Goal: Information Seeking & Learning: Compare options

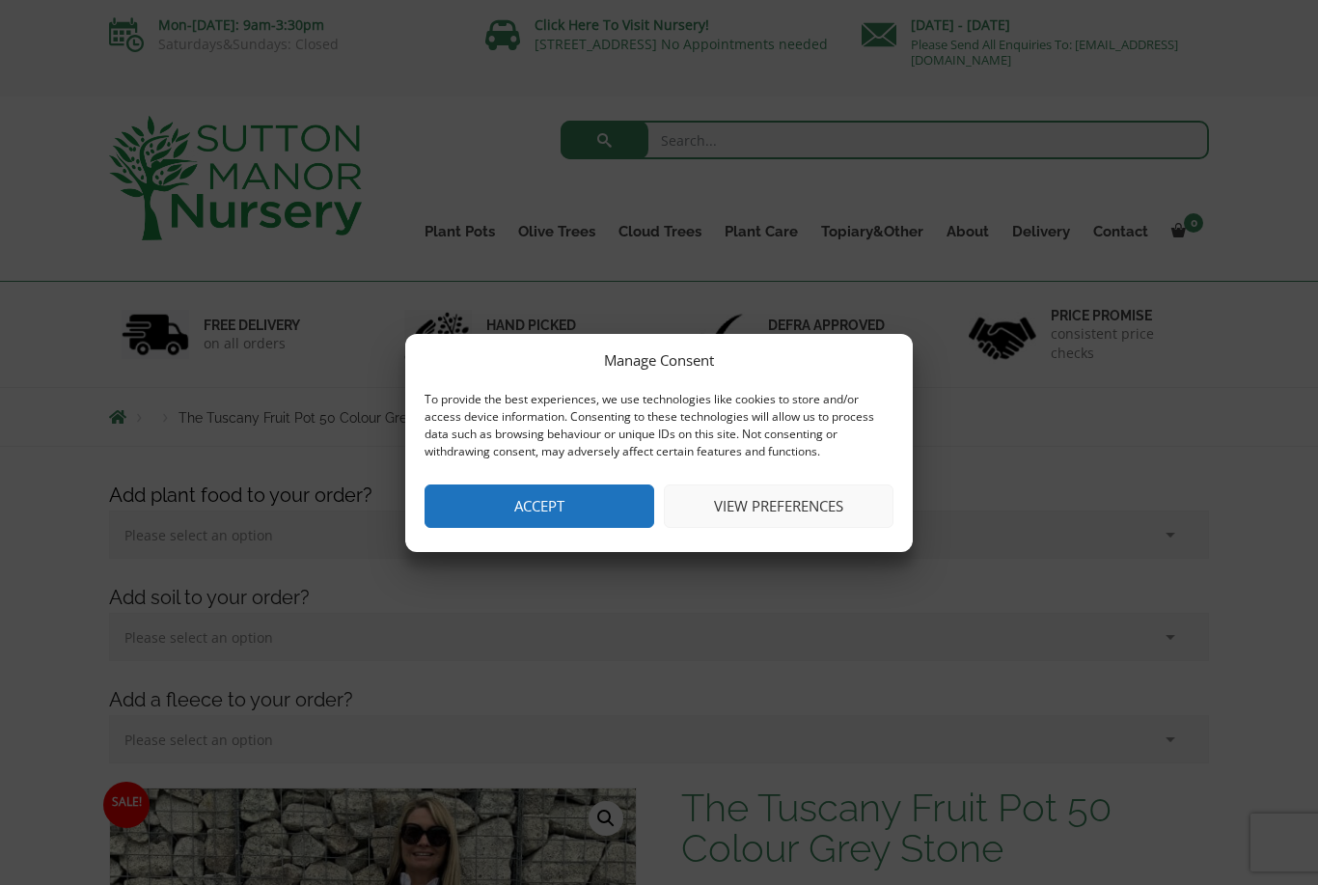
click at [589, 506] on button "Accept" at bounding box center [539, 505] width 230 height 43
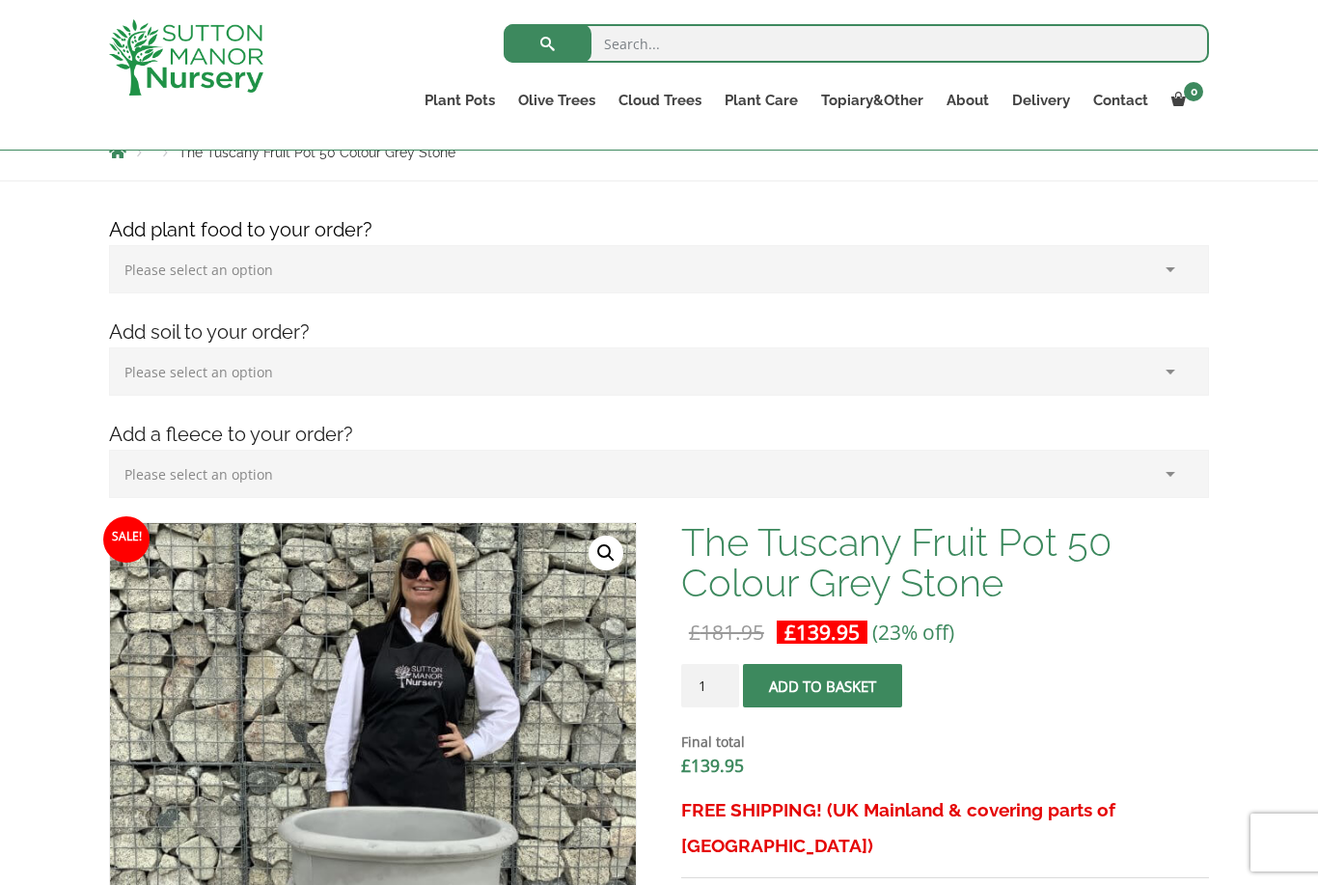
scroll to position [233, 0]
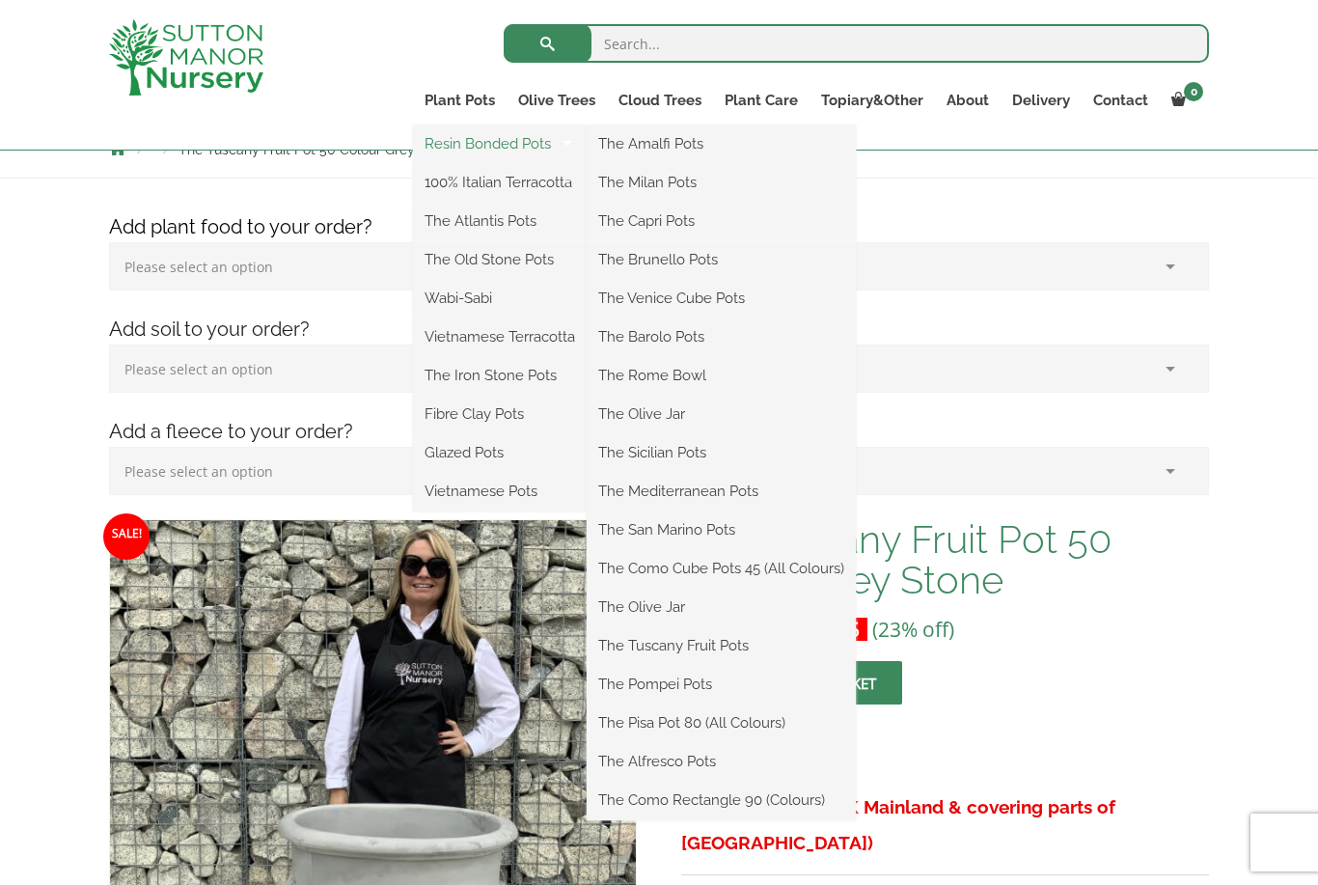
click at [490, 145] on link "Resin Bonded Pots" at bounding box center [500, 143] width 174 height 29
click at [670, 149] on link "The Amalfi Pots" at bounding box center [721, 143] width 269 height 29
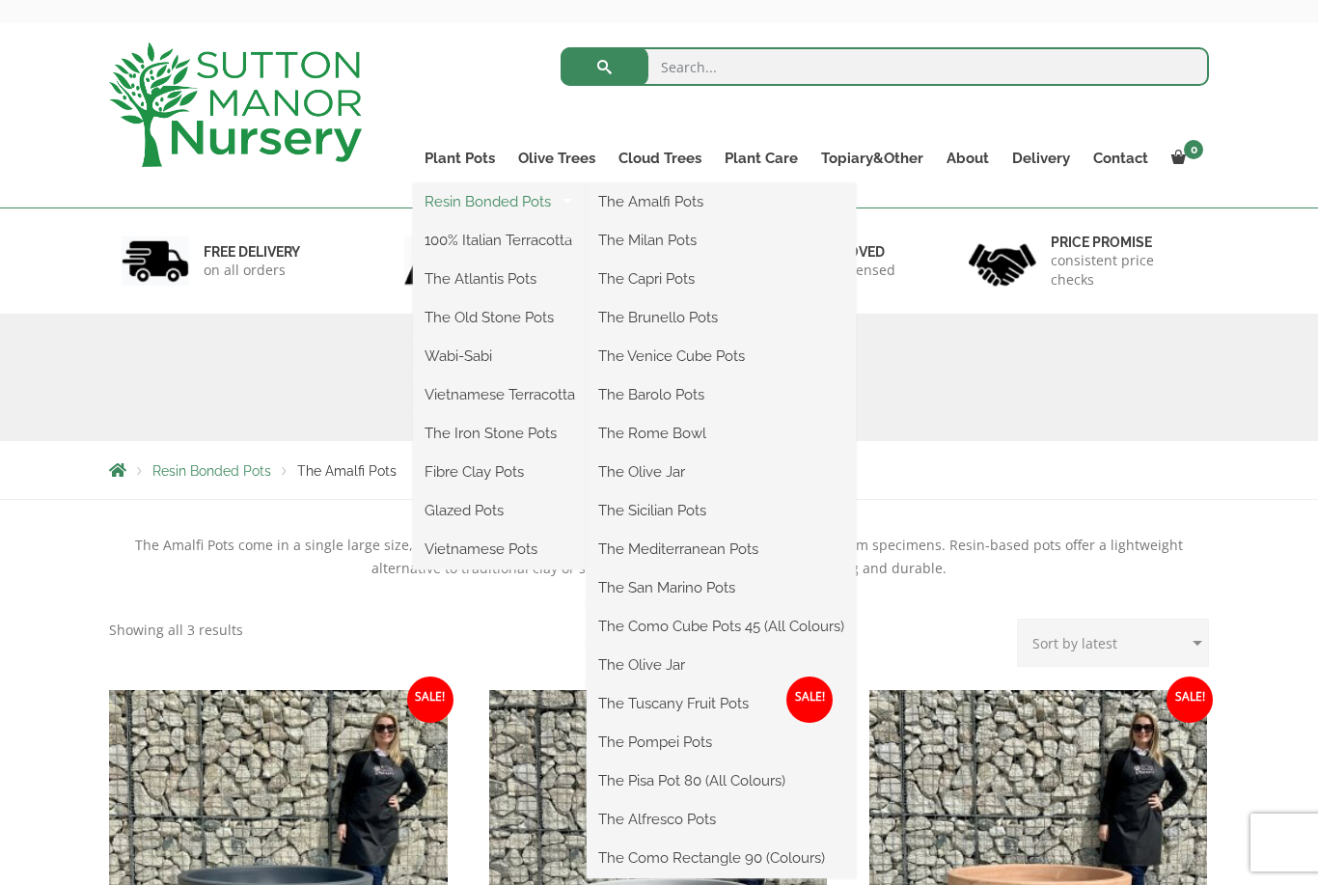
scroll to position [99, 0]
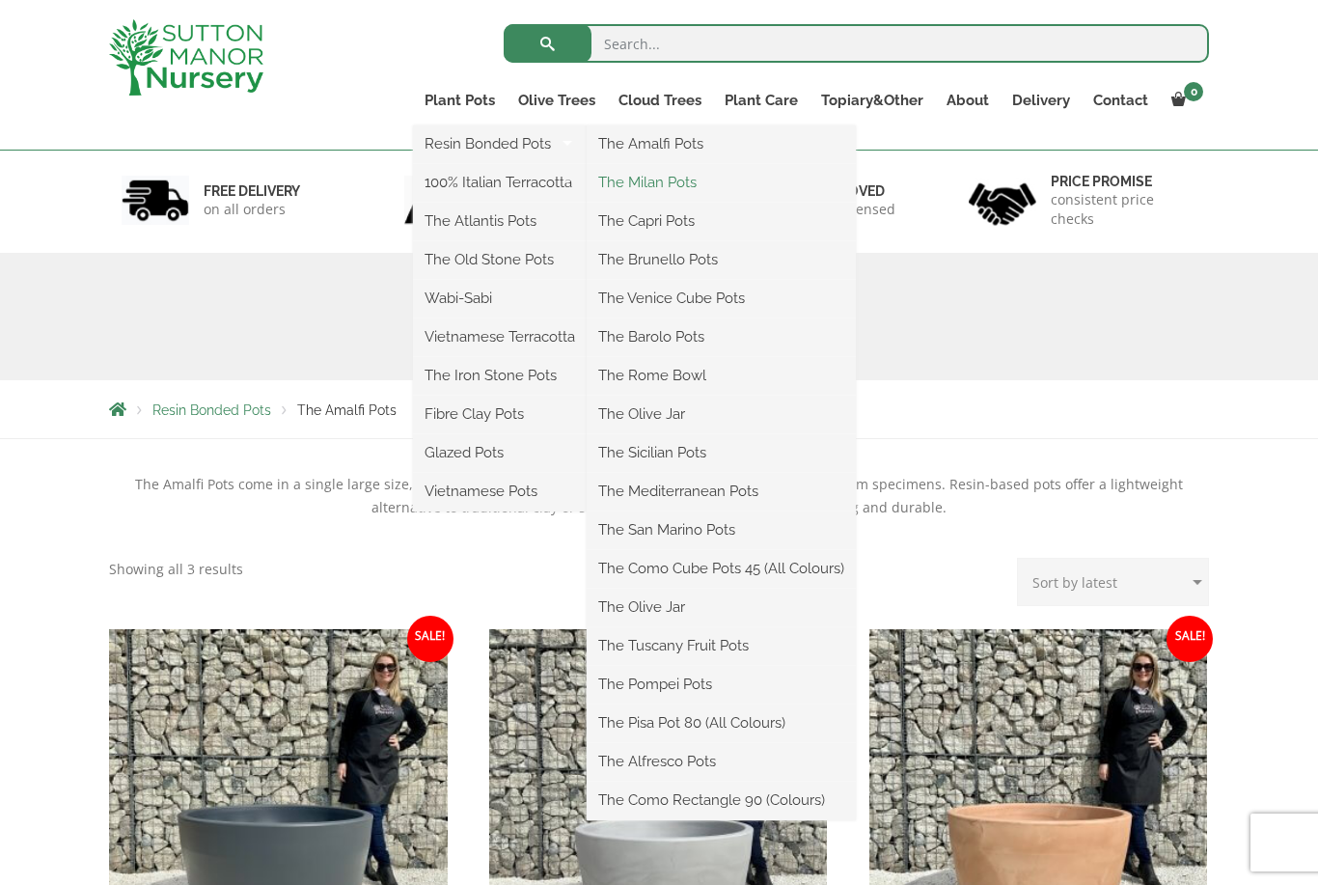
click at [682, 184] on link "The Milan Pots" at bounding box center [721, 182] width 269 height 29
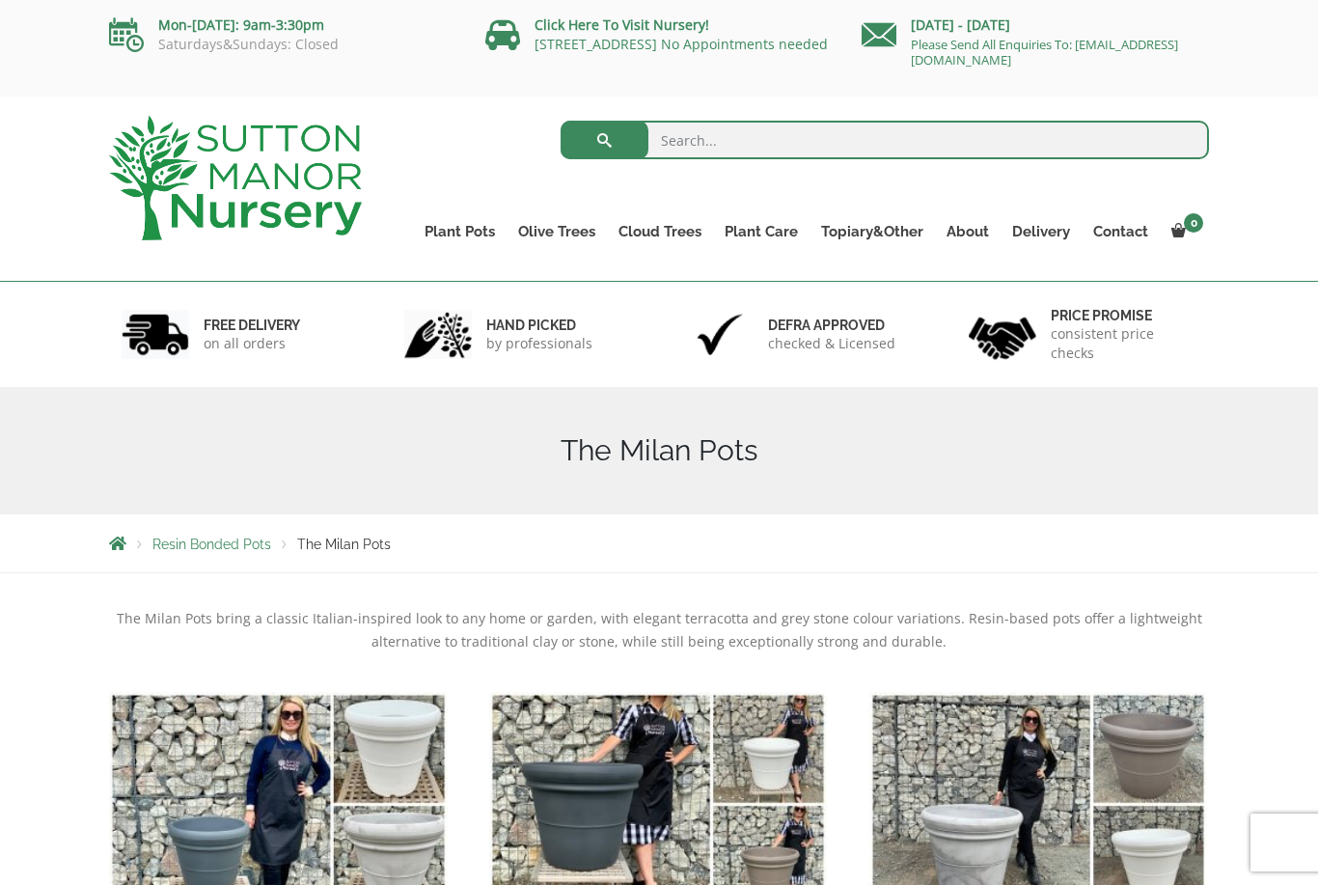
click at [222, 548] on span "Resin Bonded Pots" at bounding box center [211, 543] width 119 height 15
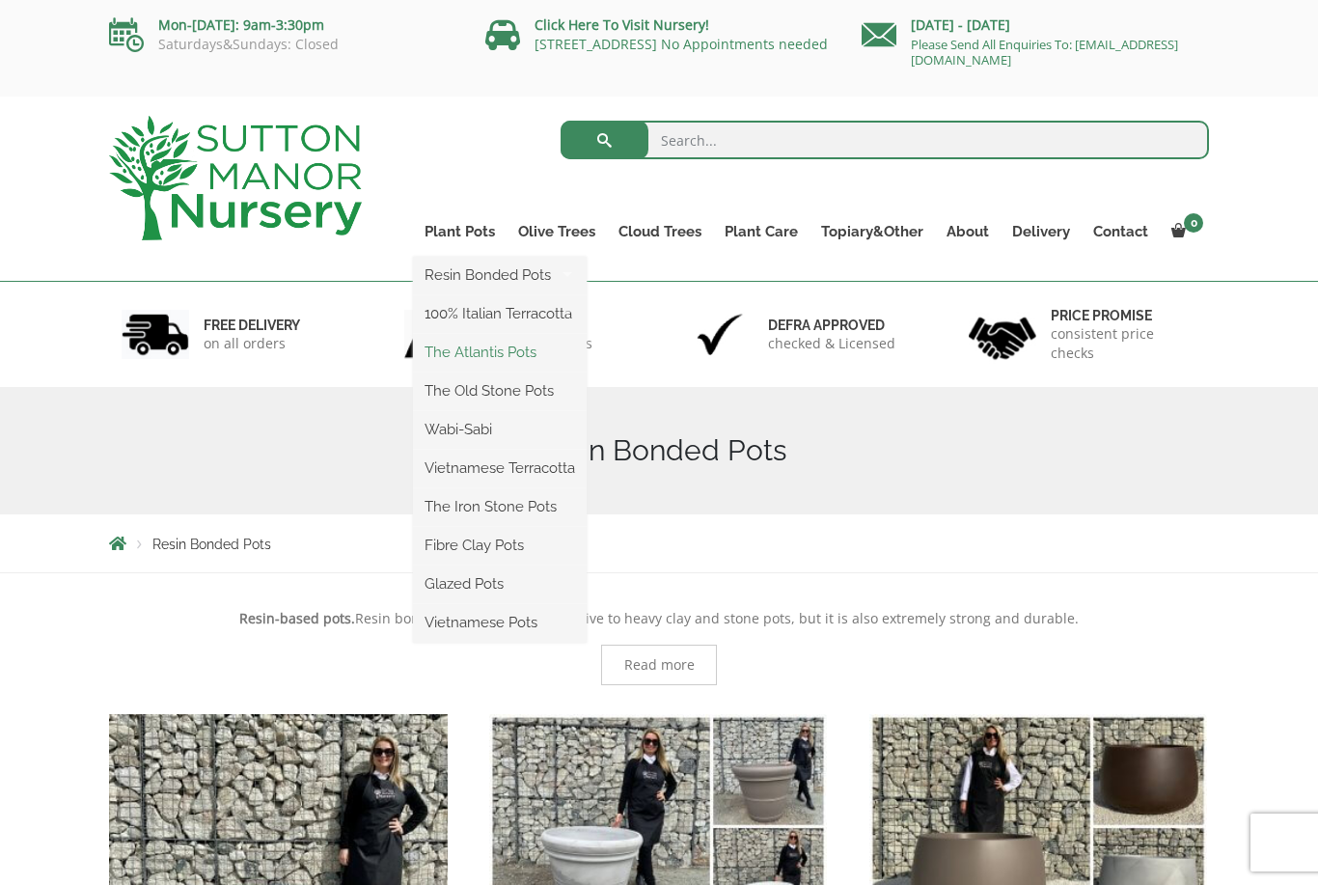
click at [480, 358] on link "The Atlantis Pots" at bounding box center [500, 352] width 174 height 29
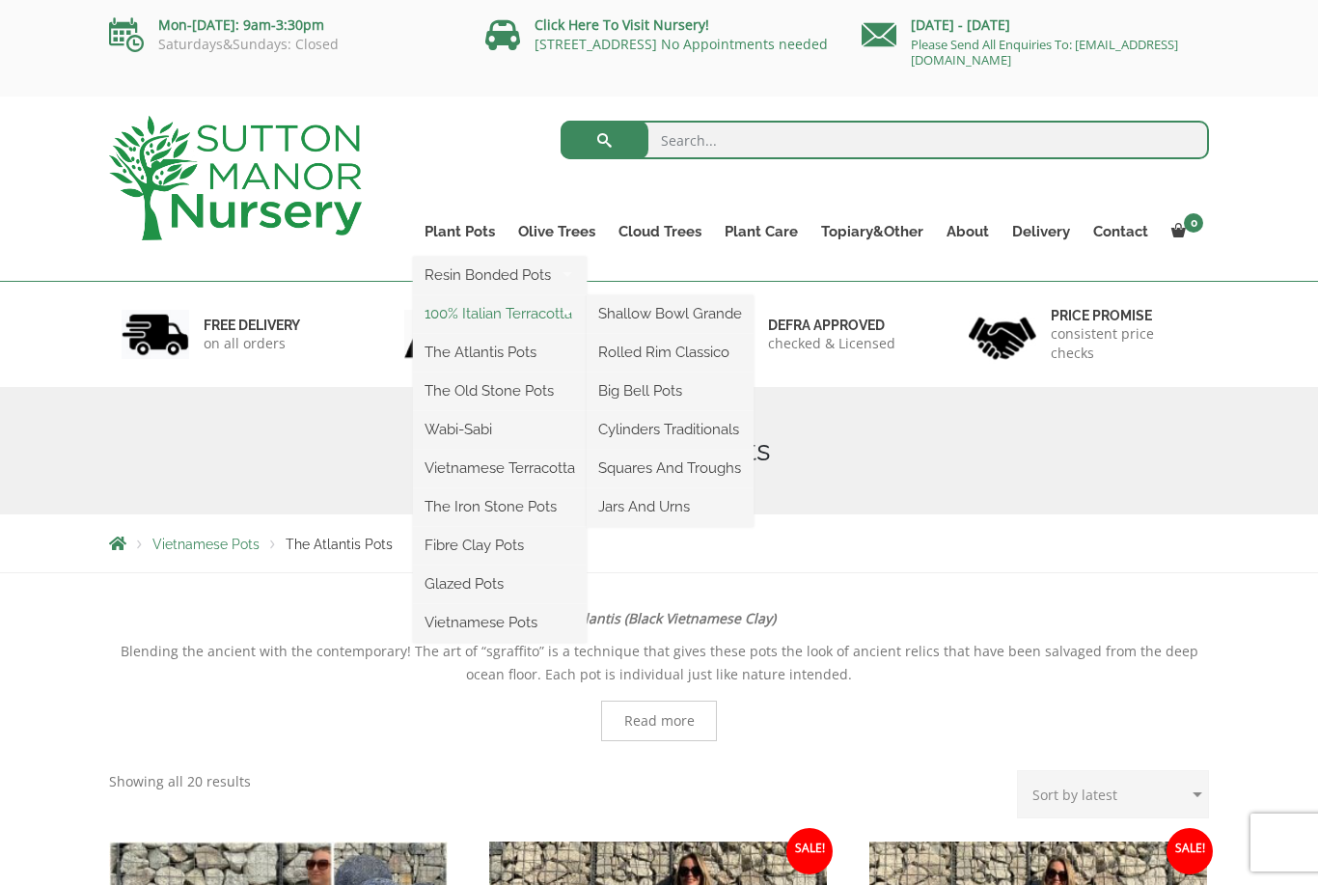
click at [502, 312] on link "100% Italian Terracotta" at bounding box center [500, 313] width 174 height 29
click at [507, 315] on link "100% Italian Terracotta" at bounding box center [500, 313] width 174 height 29
click at [698, 307] on link "Shallow Bowl Grande" at bounding box center [670, 313] width 167 height 29
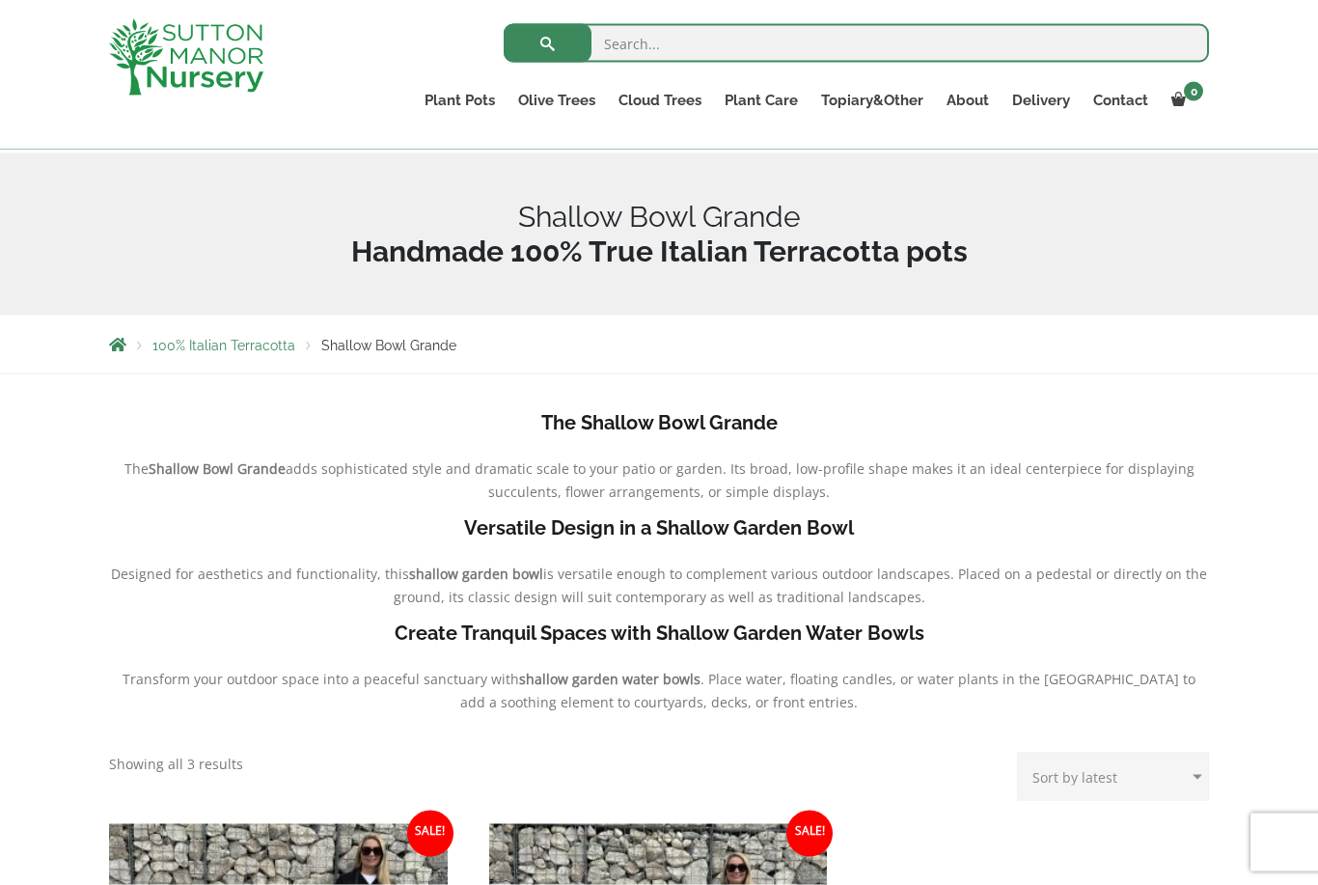
scroll to position [168, 0]
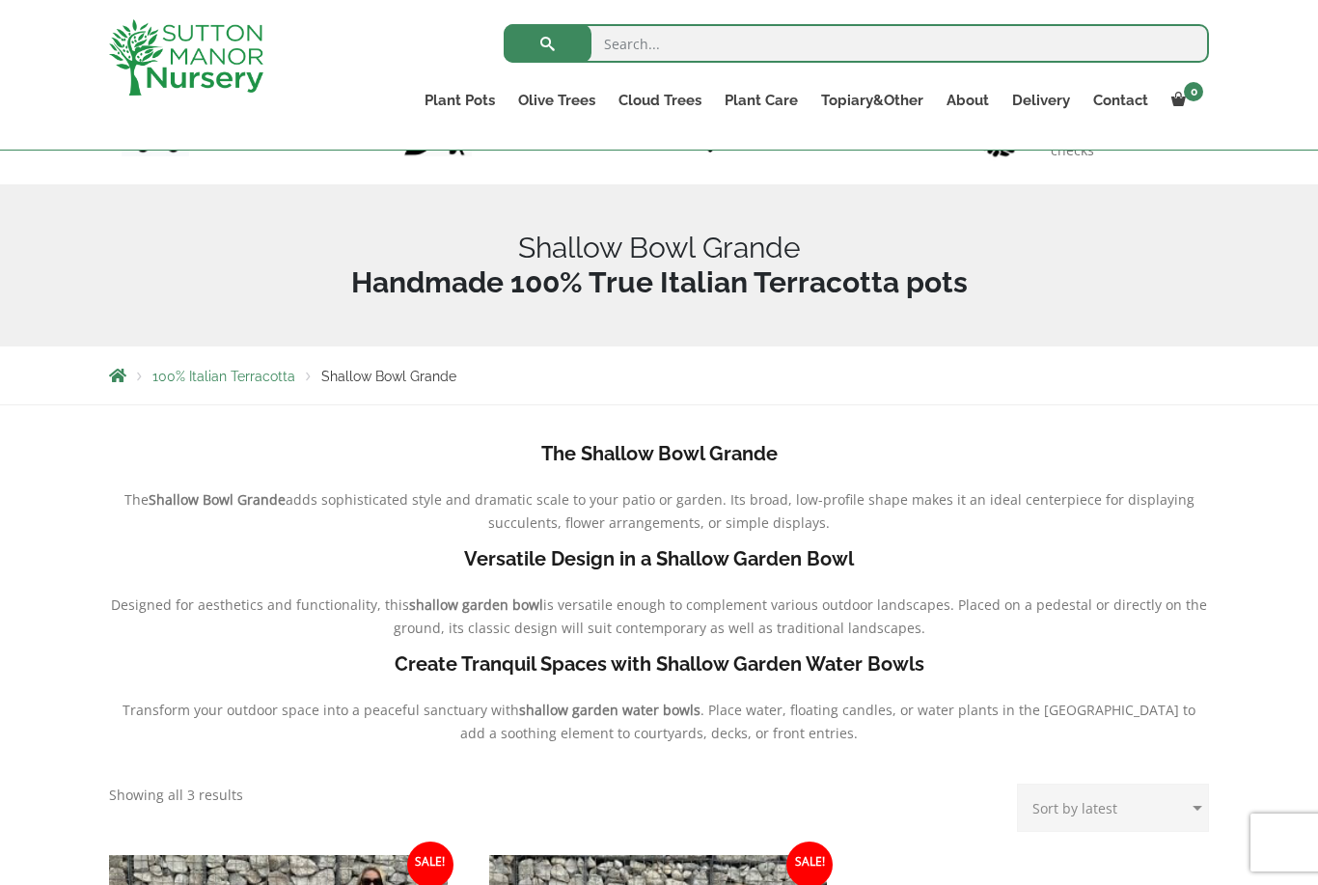
click at [213, 370] on span "100% Italian Terracotta" at bounding box center [223, 376] width 143 height 15
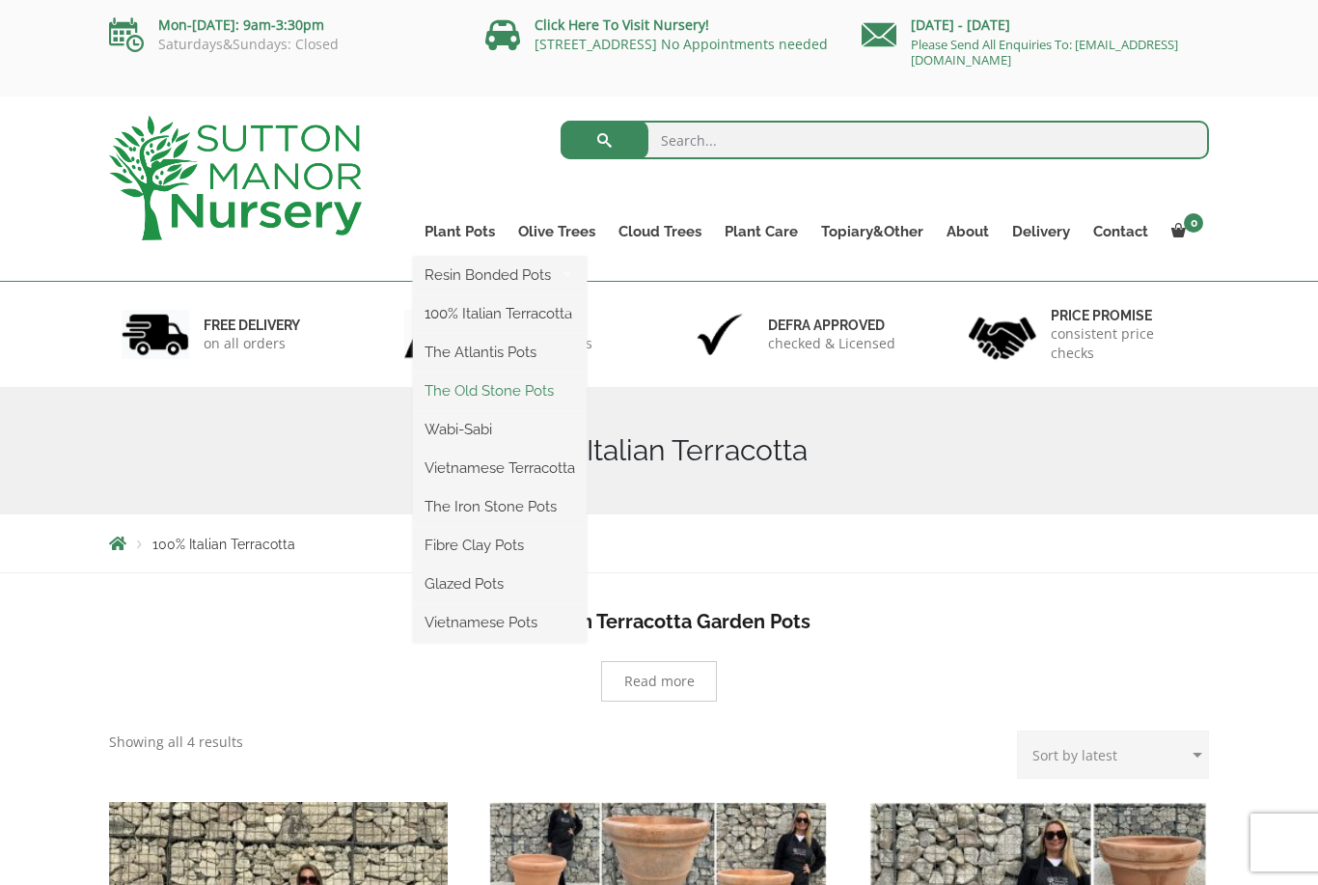
click at [493, 393] on link "The Old Stone Pots" at bounding box center [500, 390] width 174 height 29
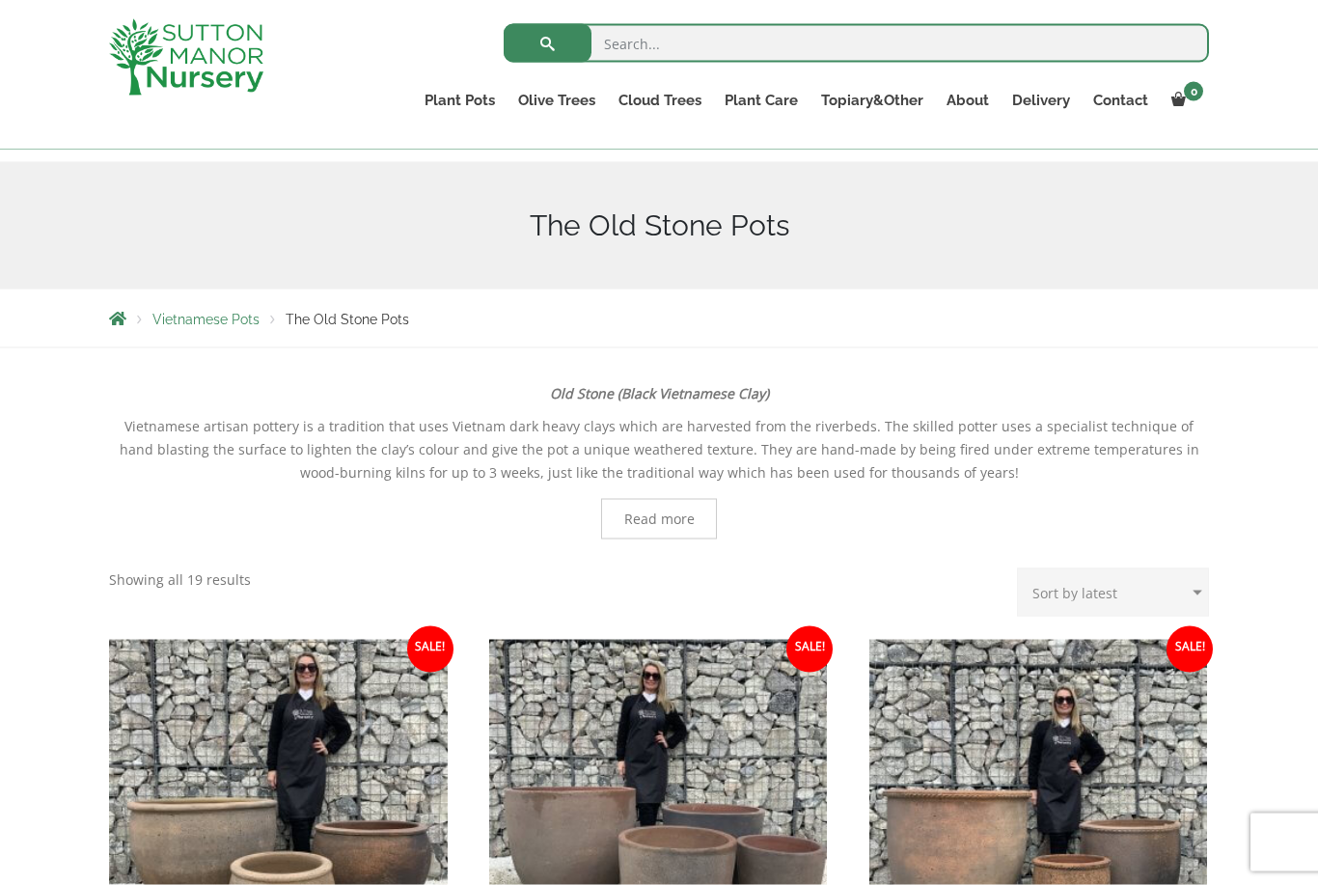
scroll to position [191, 0]
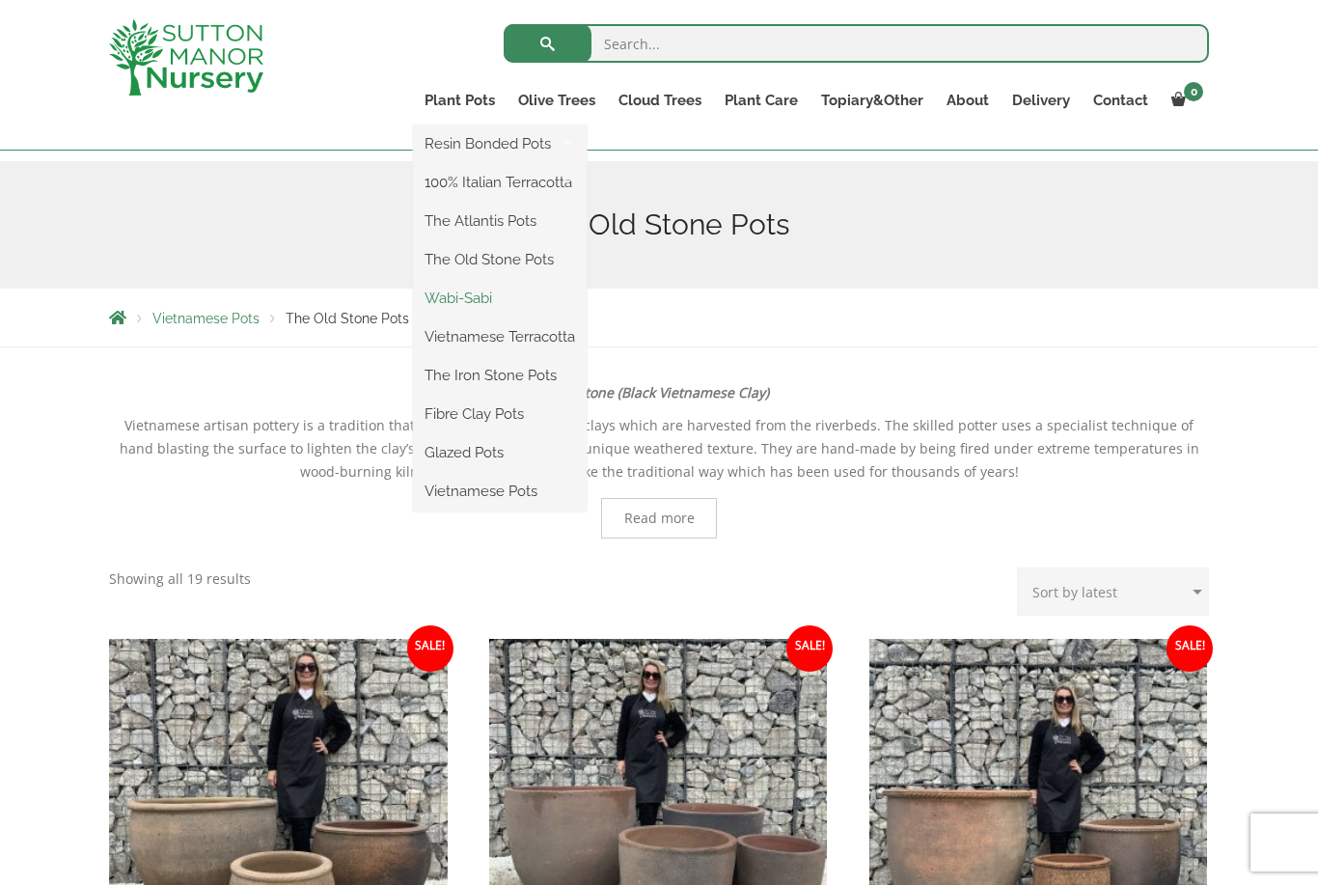
click at [468, 290] on link "Wabi-Sabi" at bounding box center [500, 298] width 174 height 29
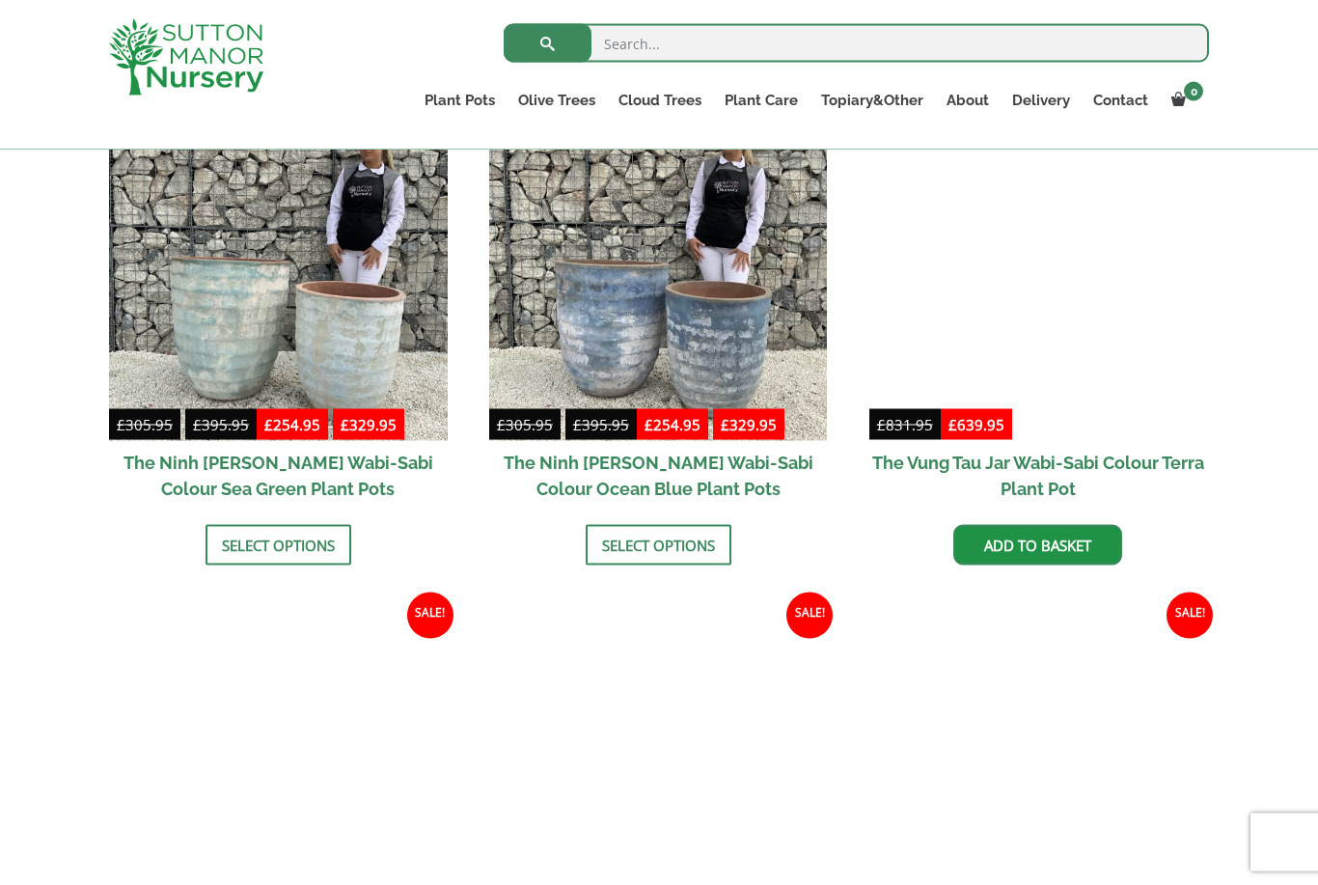
scroll to position [1513, 0]
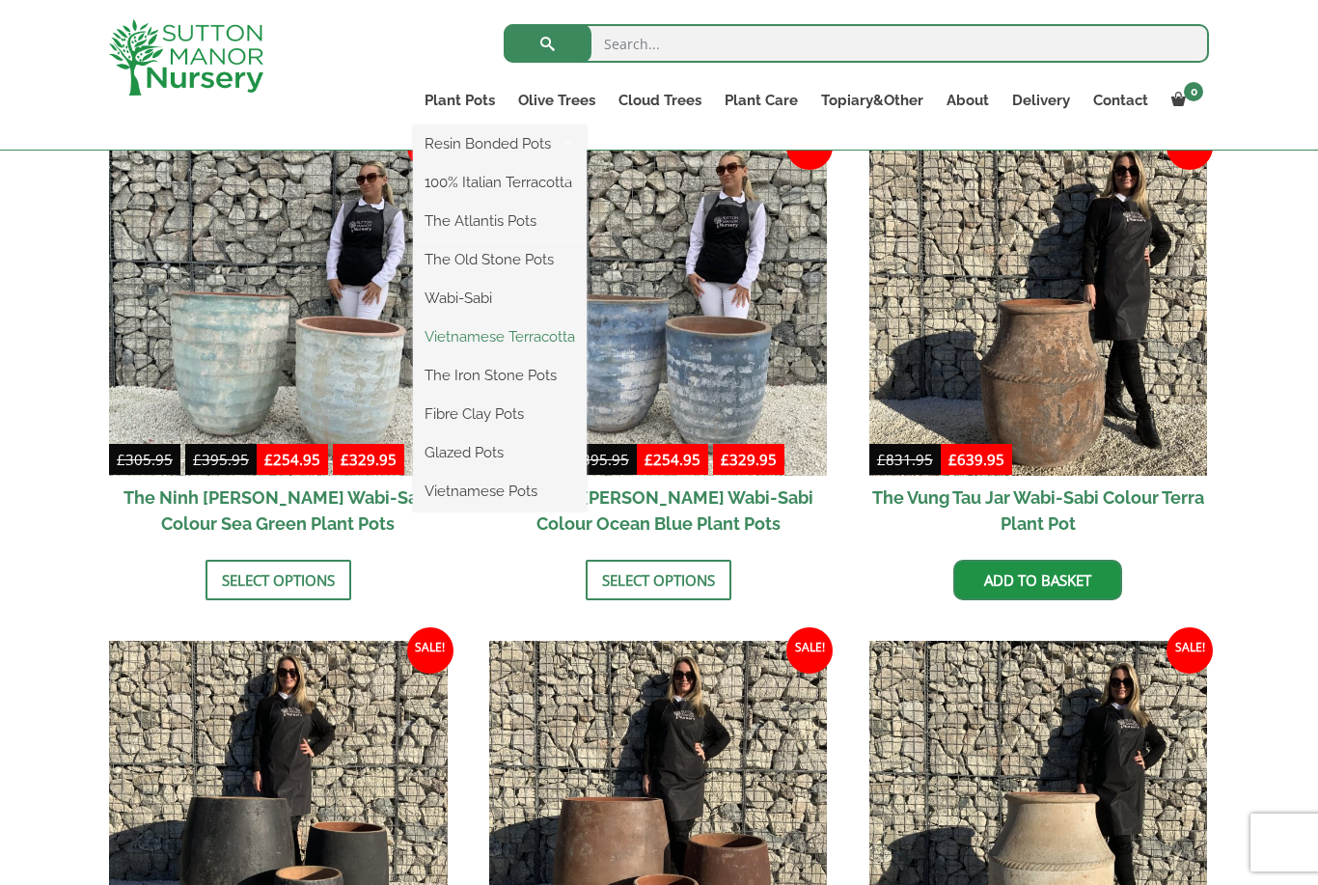
click at [509, 327] on link "Vietnamese Terracotta" at bounding box center [500, 336] width 174 height 29
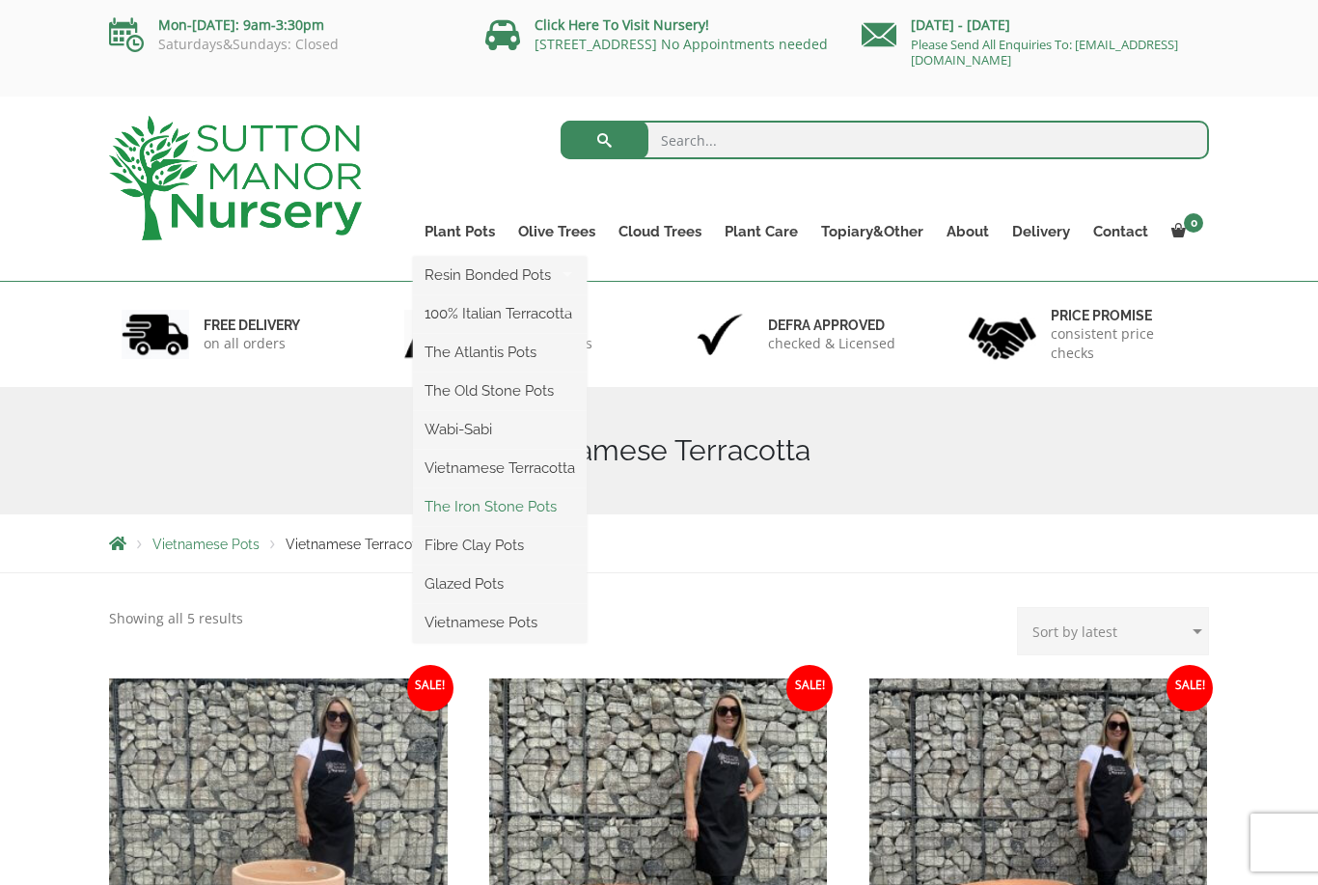
click at [485, 497] on link "The Iron Stone Pots" at bounding box center [500, 506] width 174 height 29
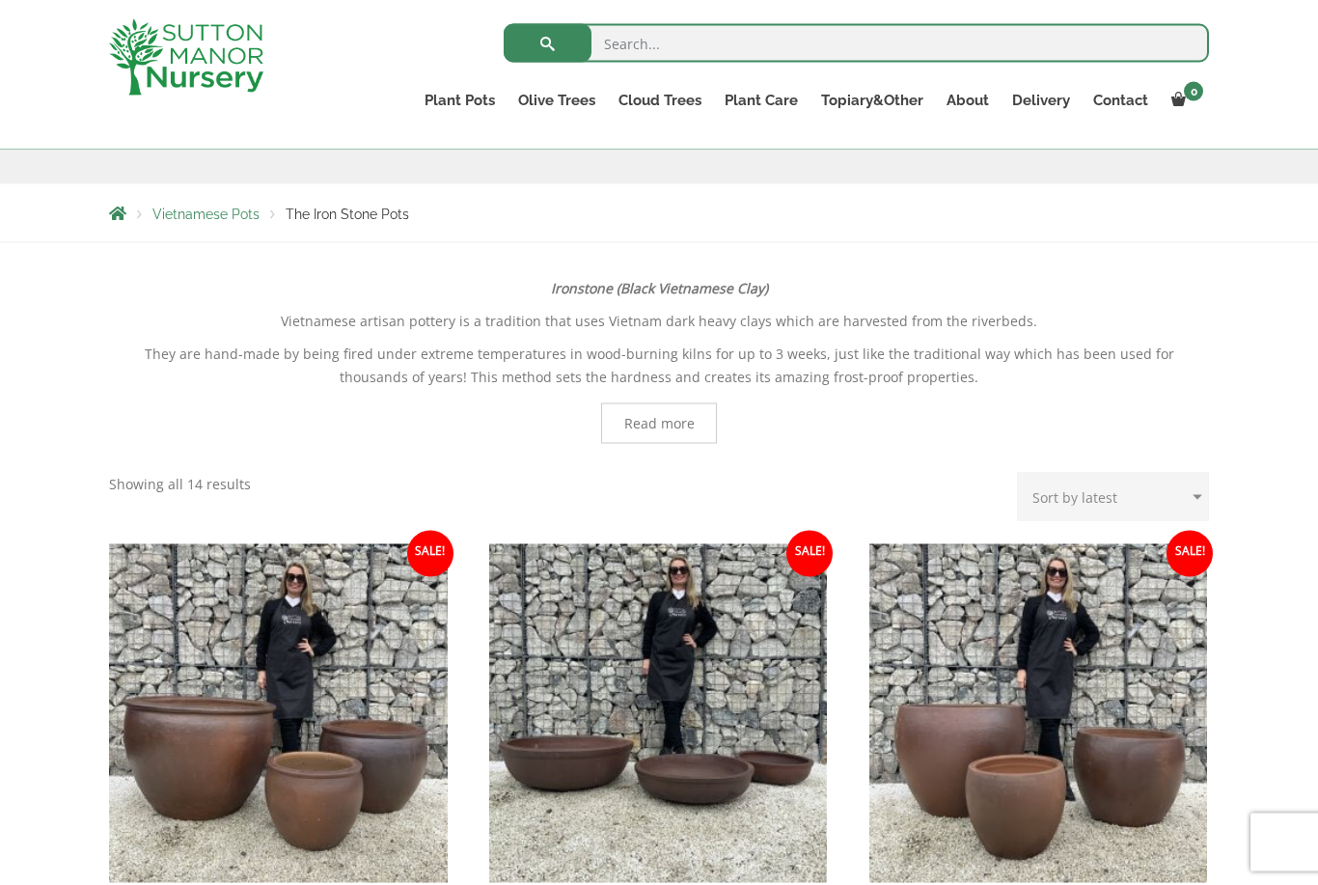
scroll to position [220, 0]
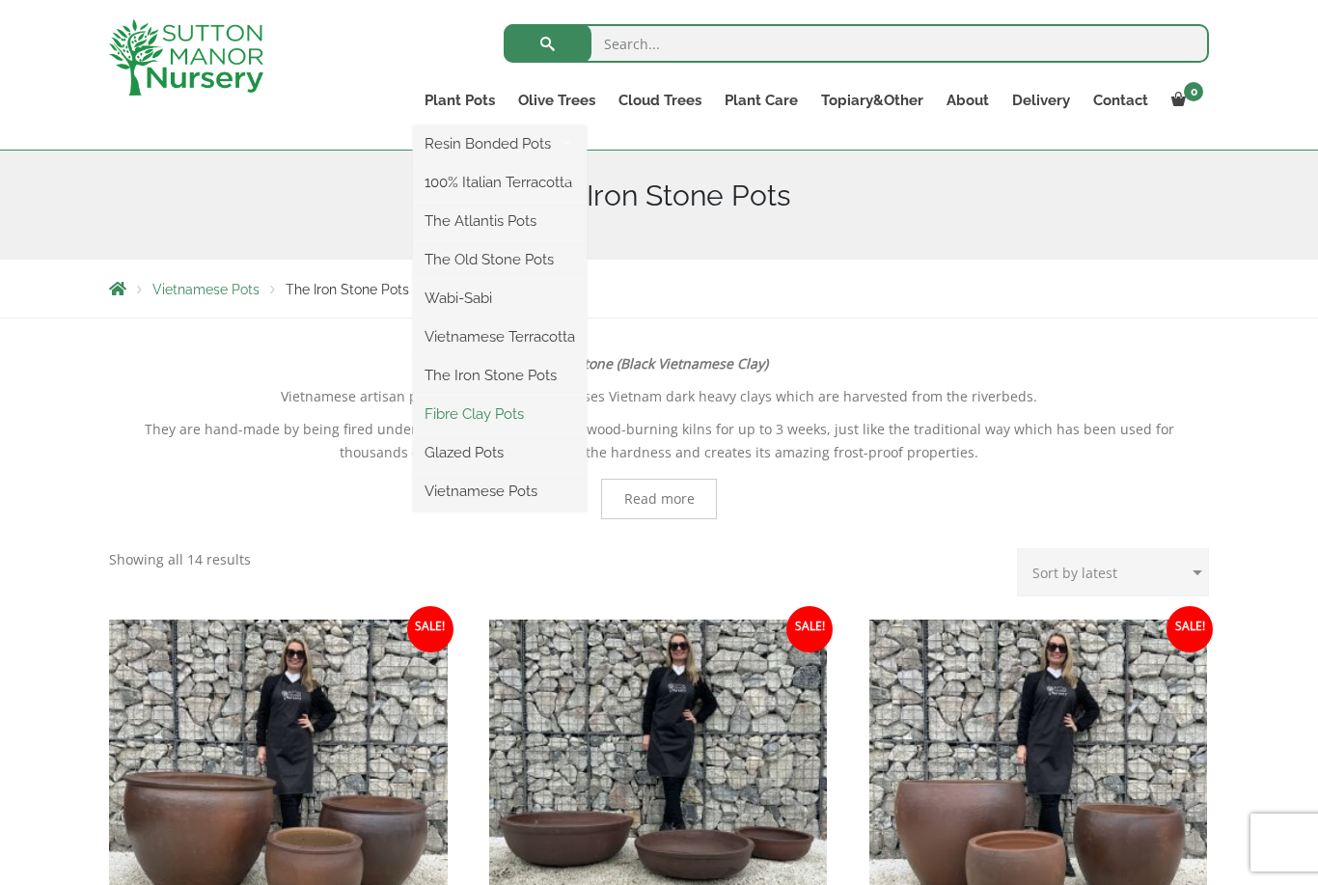
click at [487, 413] on link "Fibre Clay Pots" at bounding box center [500, 413] width 174 height 29
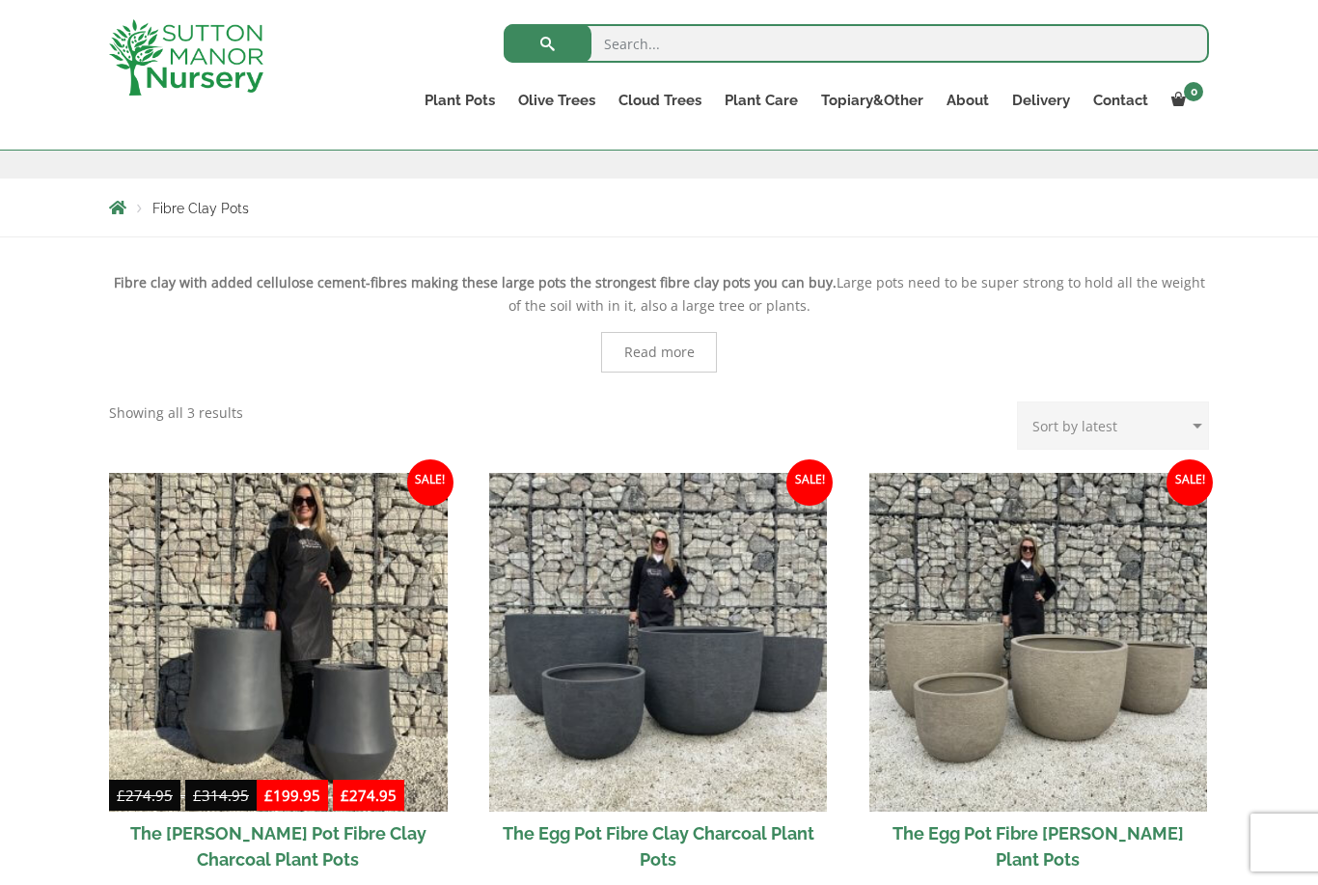
scroll to position [248, 0]
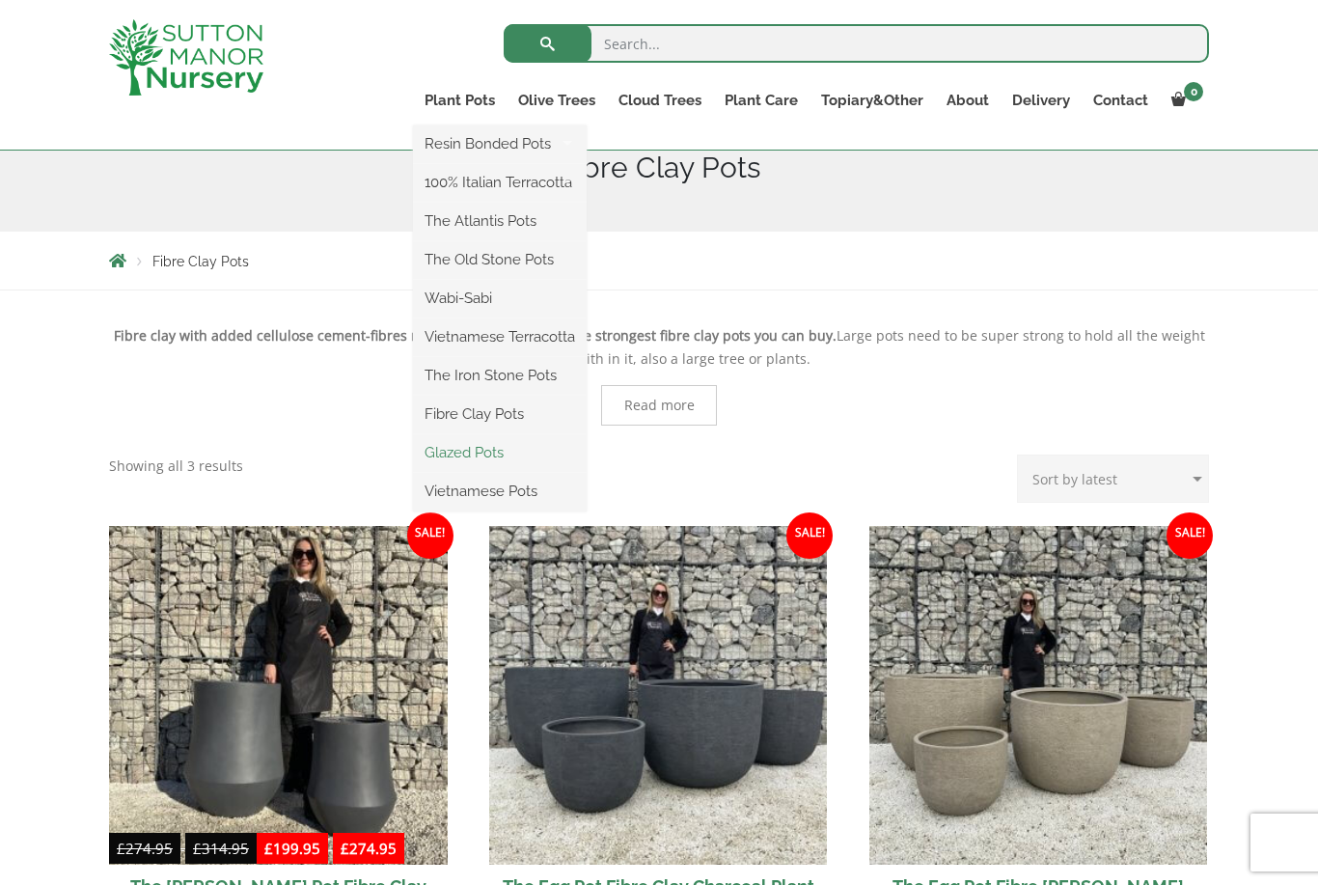
click at [469, 460] on link "Glazed Pots" at bounding box center [500, 452] width 174 height 29
click at [476, 454] on link "Glazed Pots" at bounding box center [500, 452] width 174 height 29
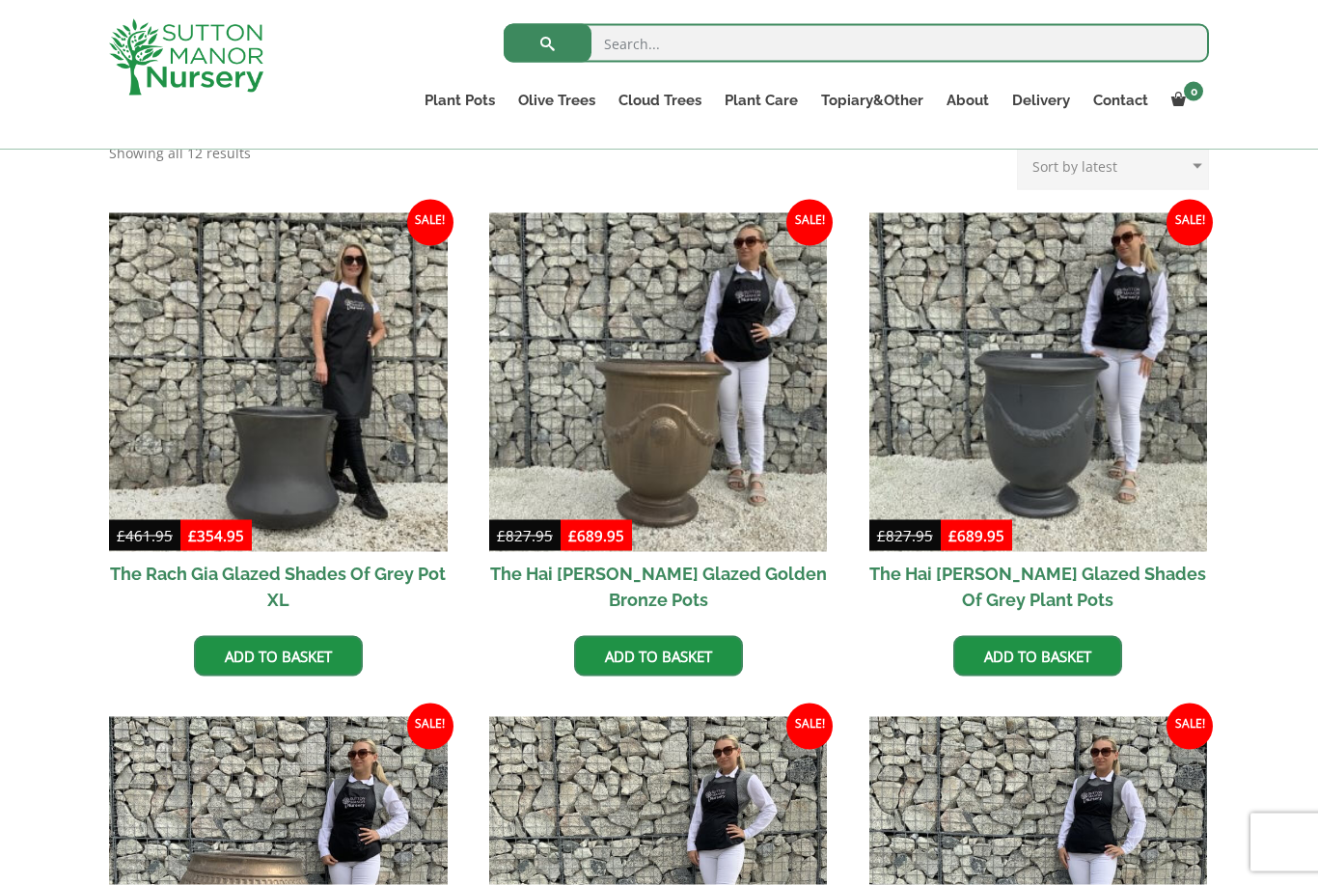
scroll to position [470, 0]
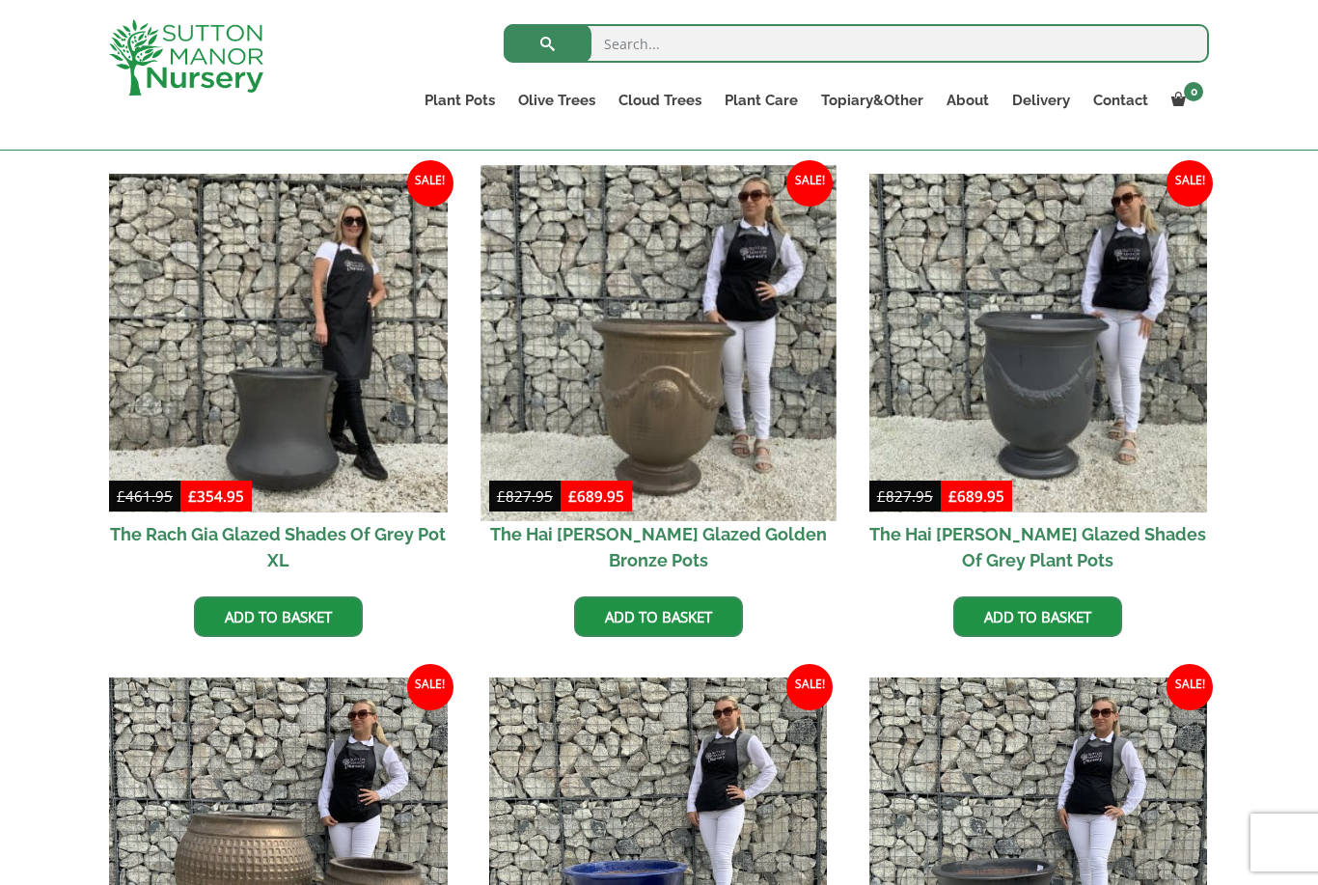
click at [684, 386] on img at bounding box center [657, 342] width 355 height 355
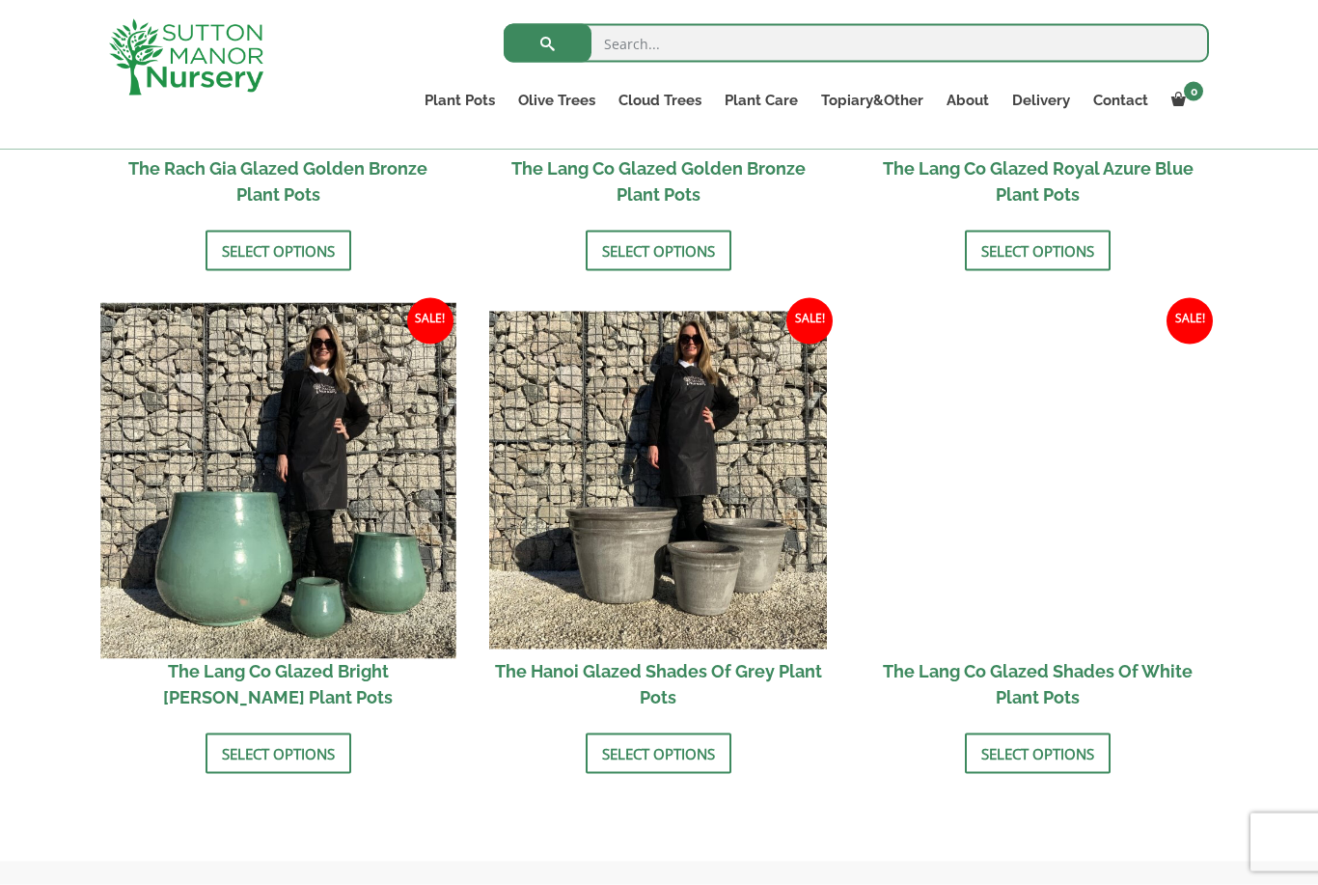
scroll to position [1843, 0]
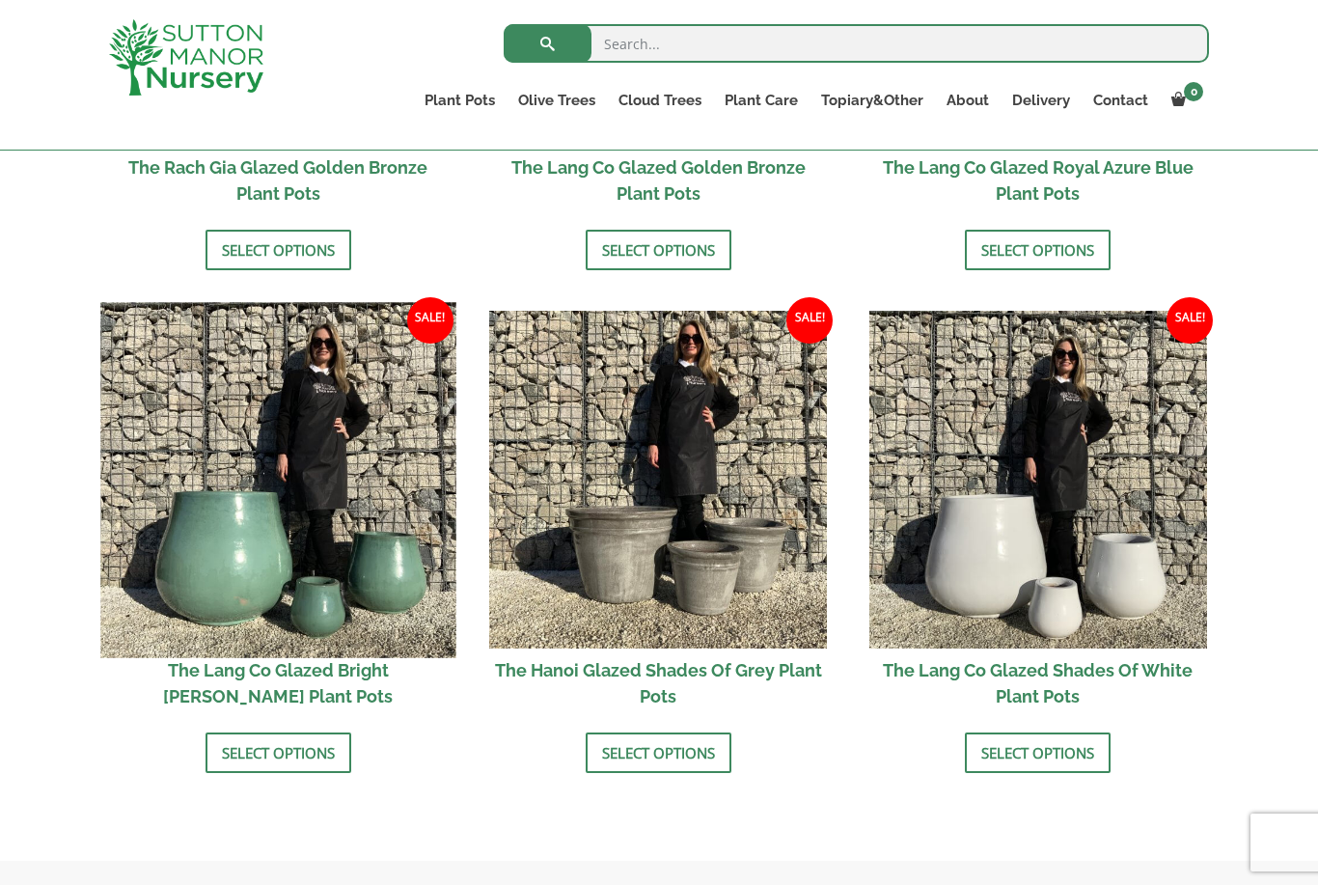
click at [207, 502] on img at bounding box center [277, 479] width 355 height 355
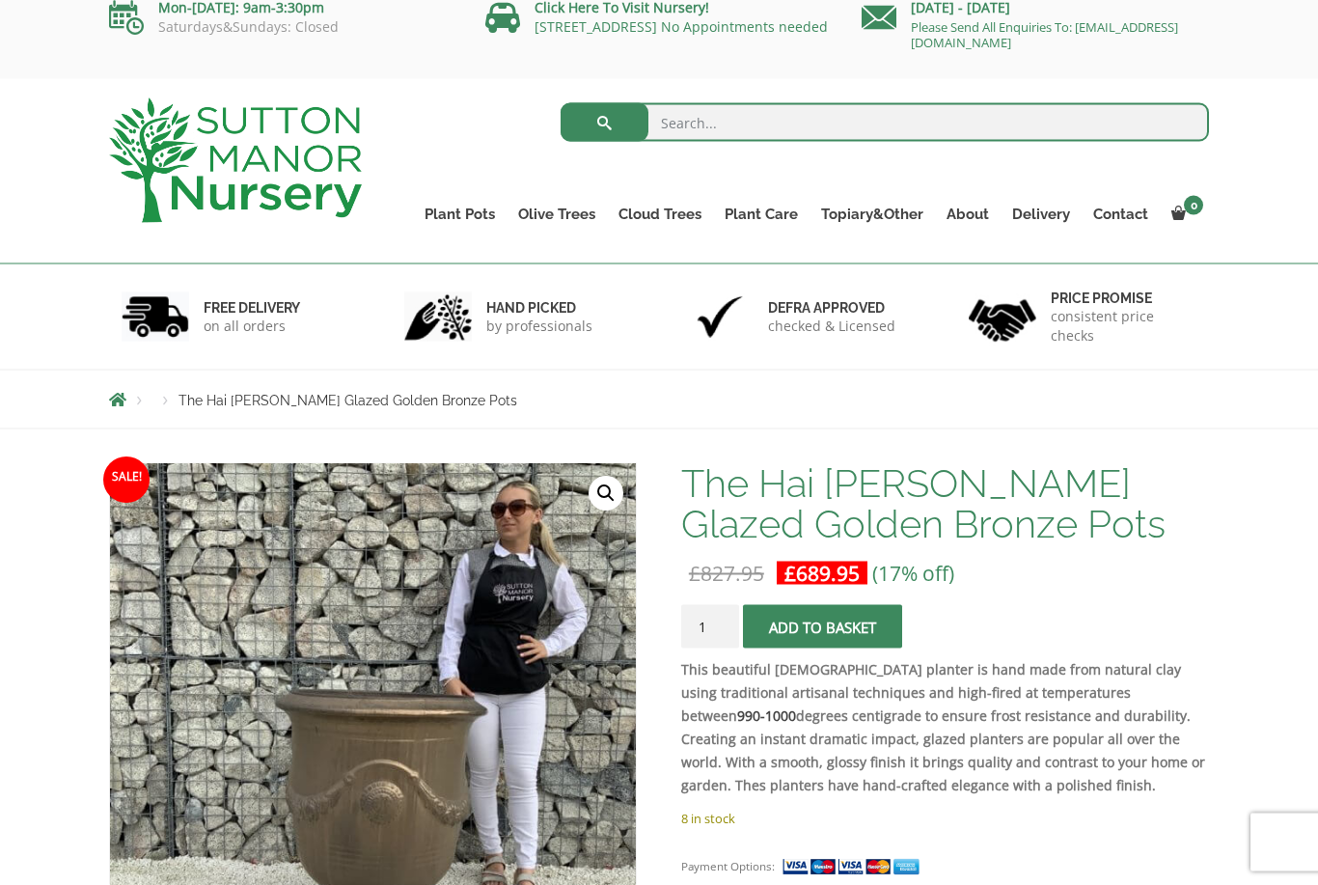
scroll to position [18, 0]
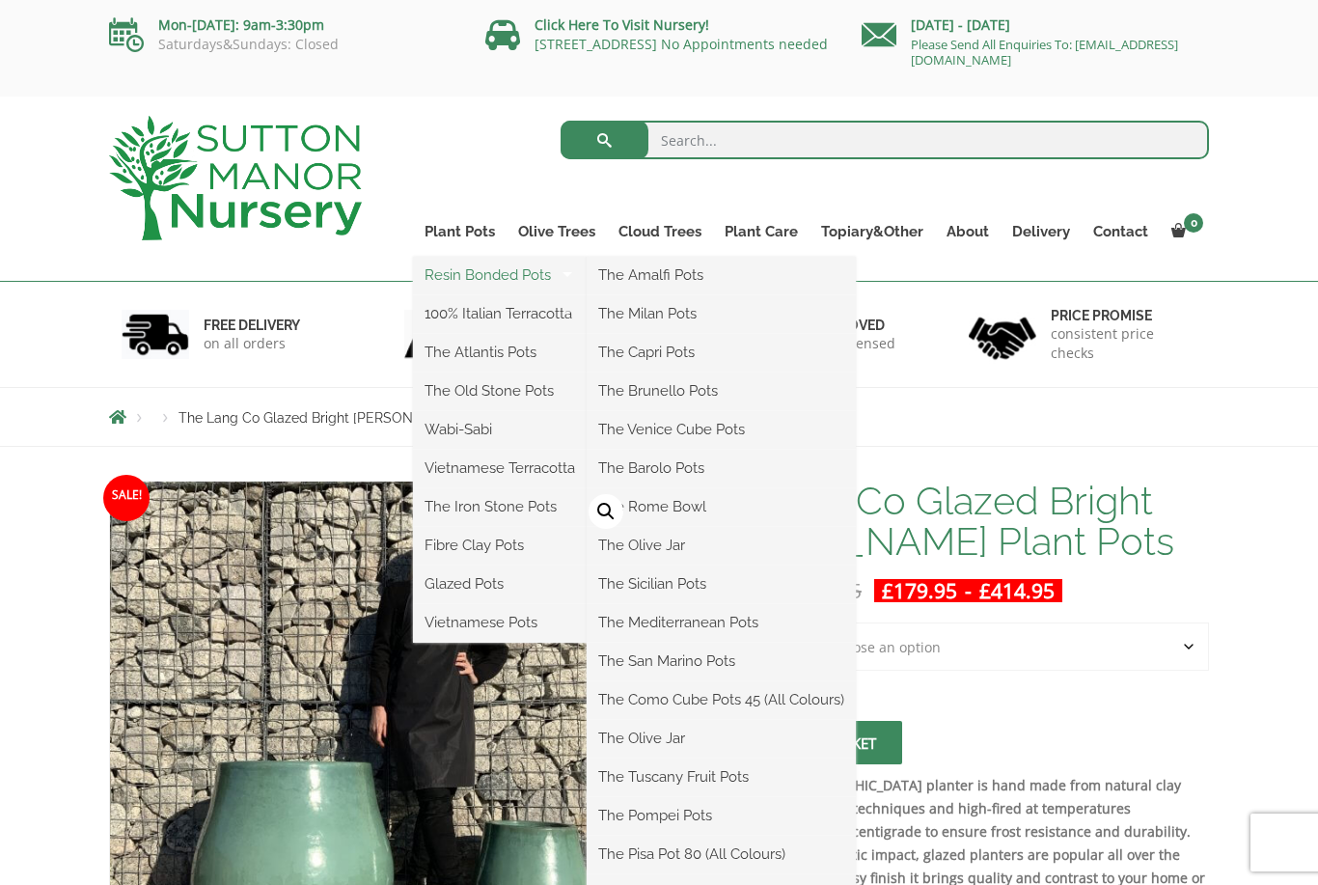
click at [514, 271] on link "Resin Bonded Pots" at bounding box center [500, 274] width 174 height 29
click at [665, 267] on link "The Amalfi Pots" at bounding box center [721, 274] width 269 height 29
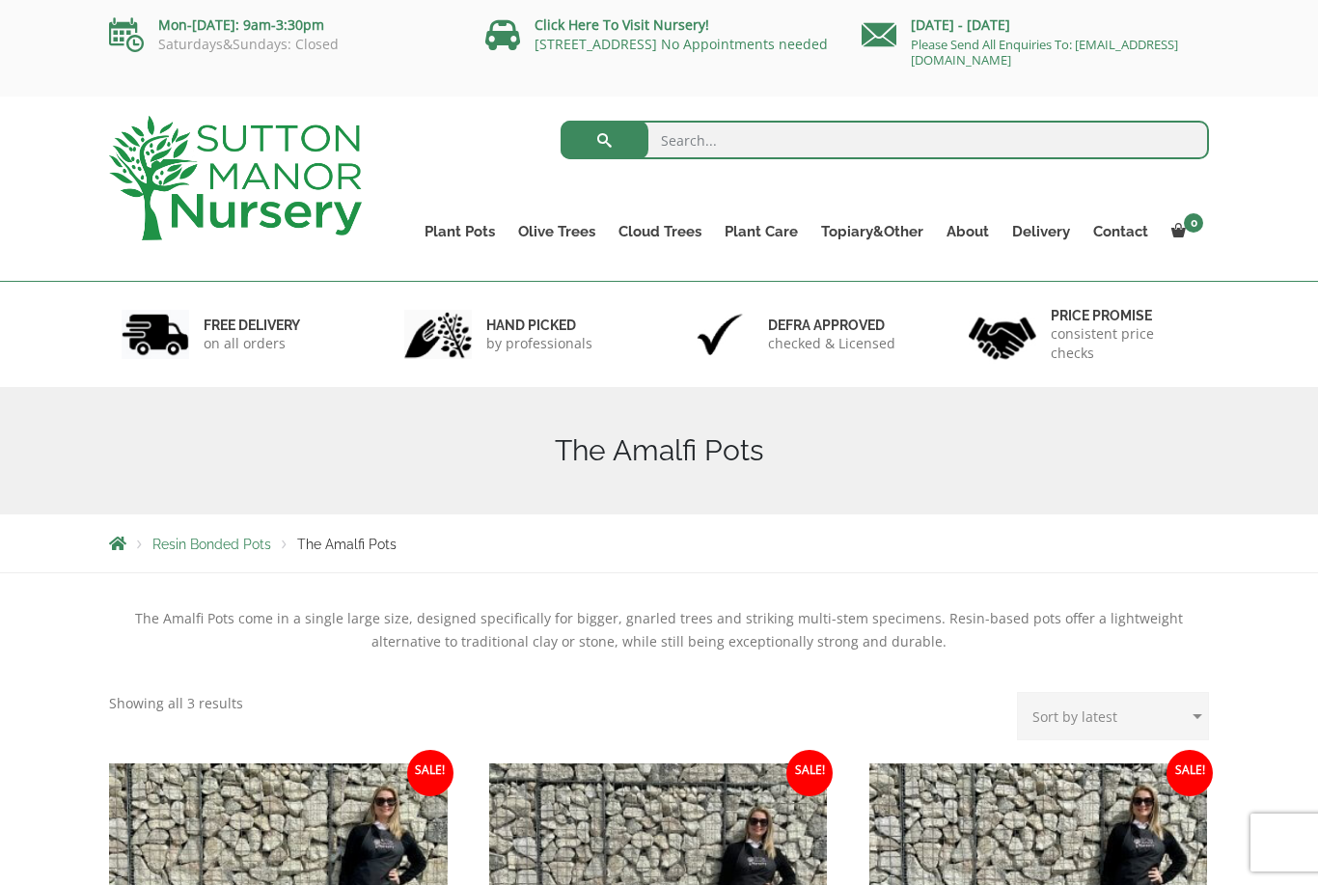
click at [216, 537] on span "Resin Bonded Pots" at bounding box center [211, 543] width 119 height 15
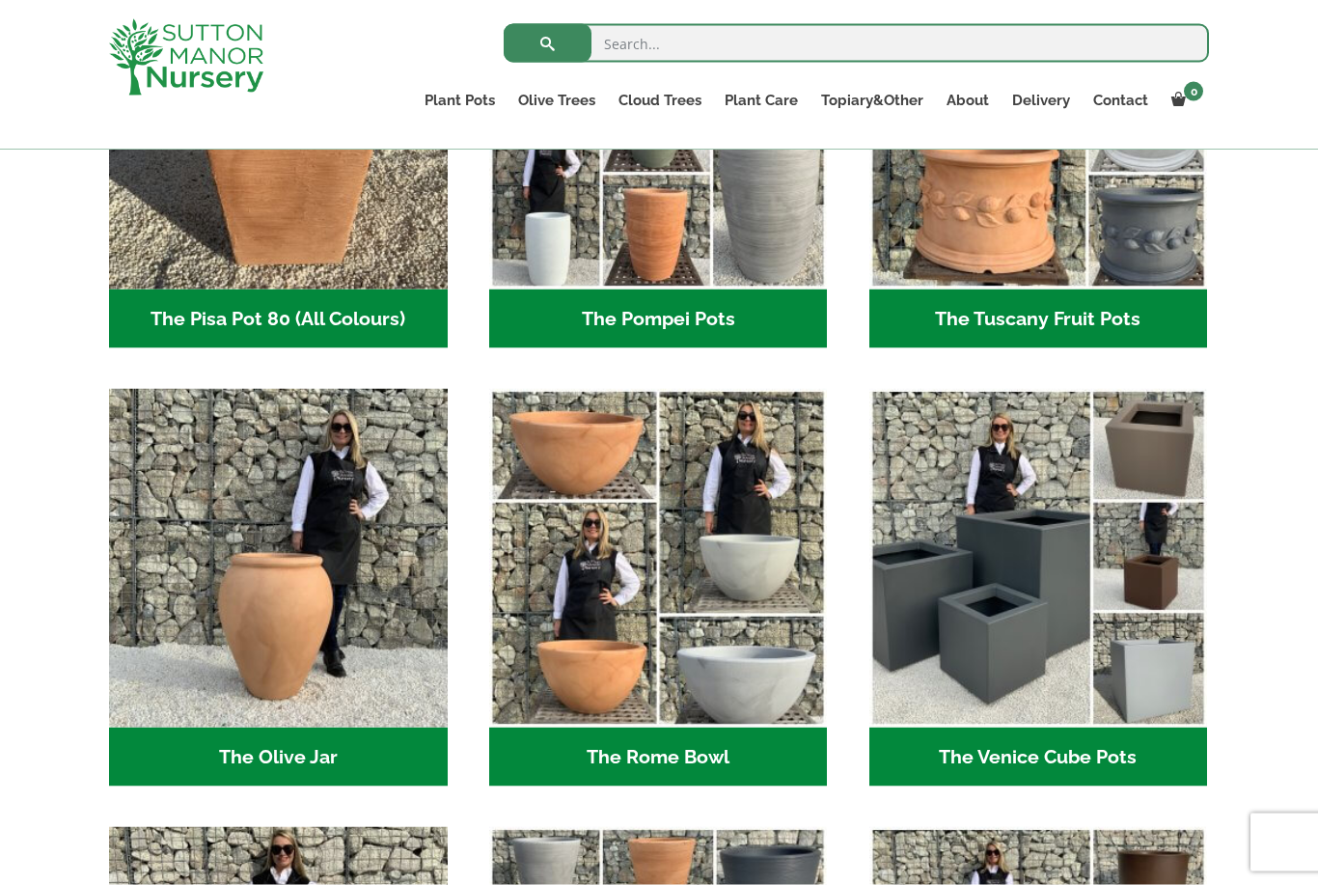
scroll to position [1605, 0]
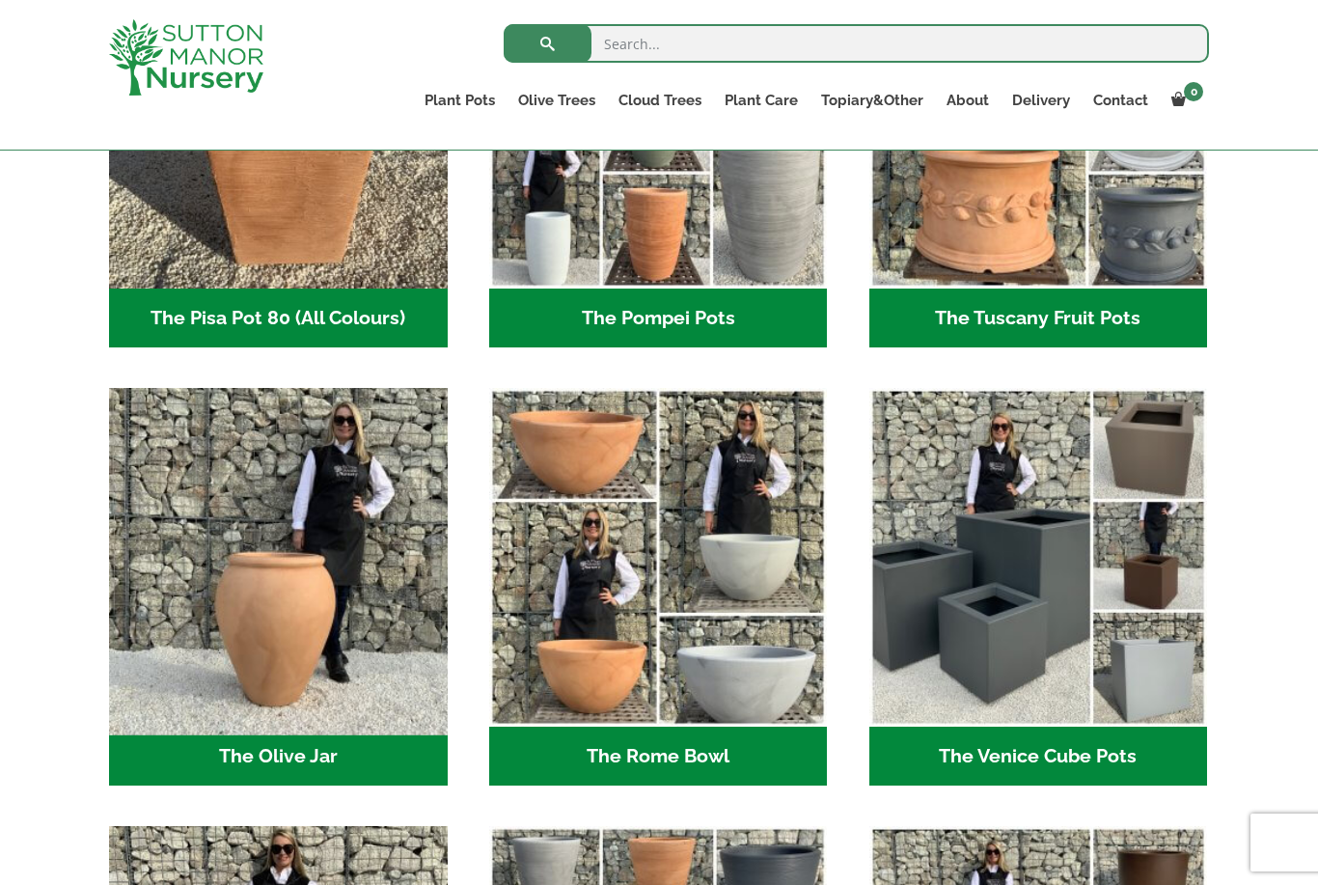
click at [273, 566] on img "Visit product category The Olive Jar" at bounding box center [277, 557] width 355 height 355
